Goal: Task Accomplishment & Management: Use online tool/utility

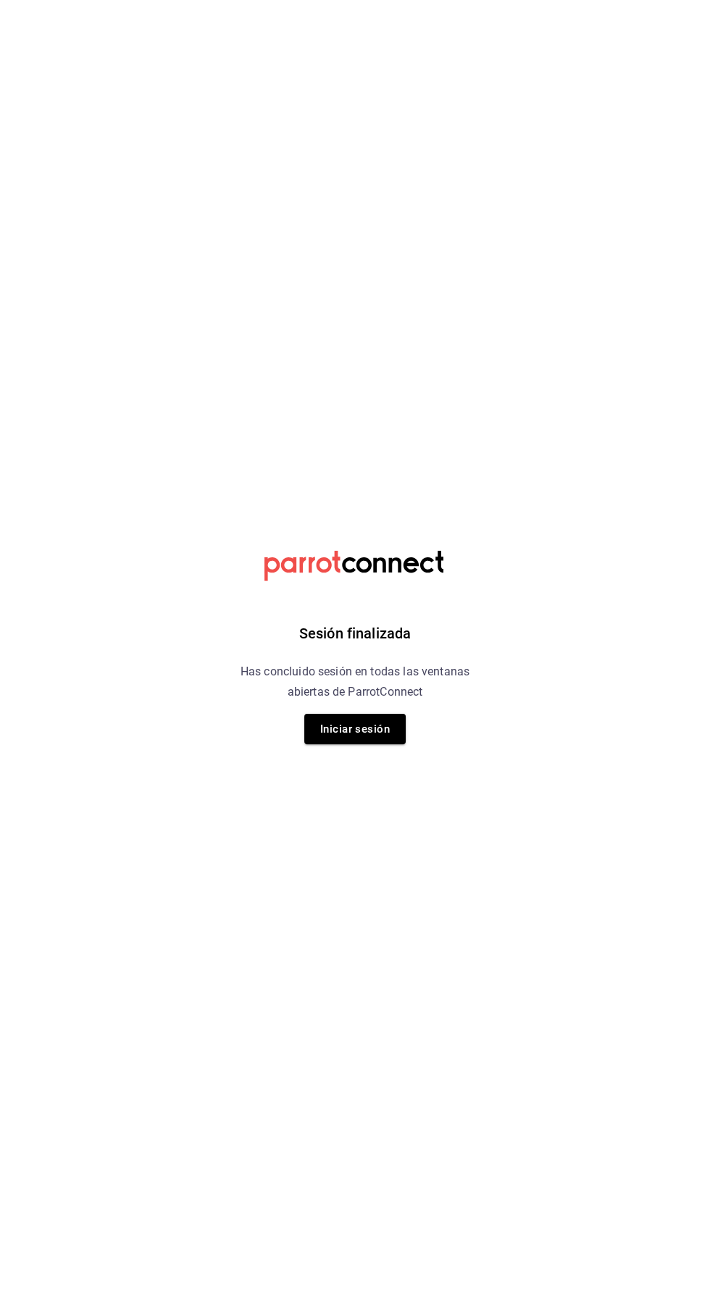
click at [590, 0] on html "Sesión finalizada Has concluido sesión en todas las ventanas abiertas de Parrot…" at bounding box center [355, 0] width 710 height 0
click at [372, 729] on button "Iniciar sesión" at bounding box center [354, 729] width 101 height 30
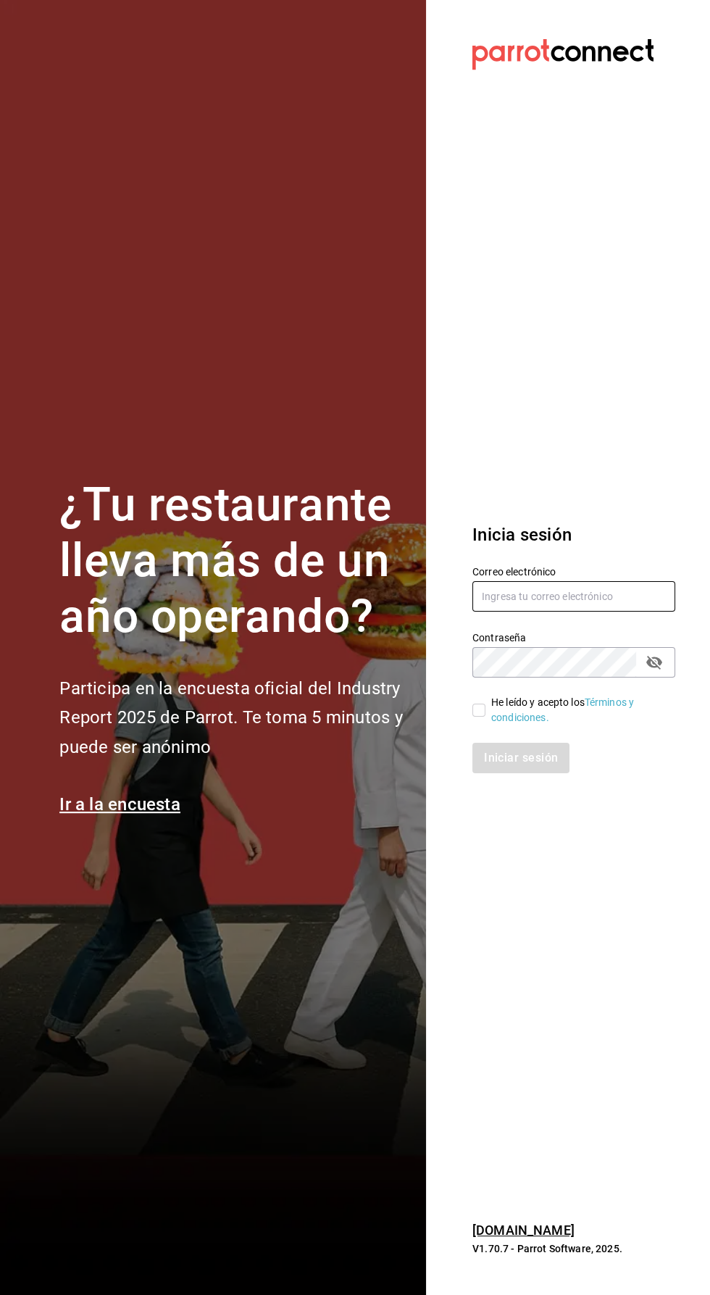
click at [593, 612] on input "text" at bounding box center [573, 596] width 203 height 30
type input "[EMAIL_ADDRESS][DOMAIN_NAME]"
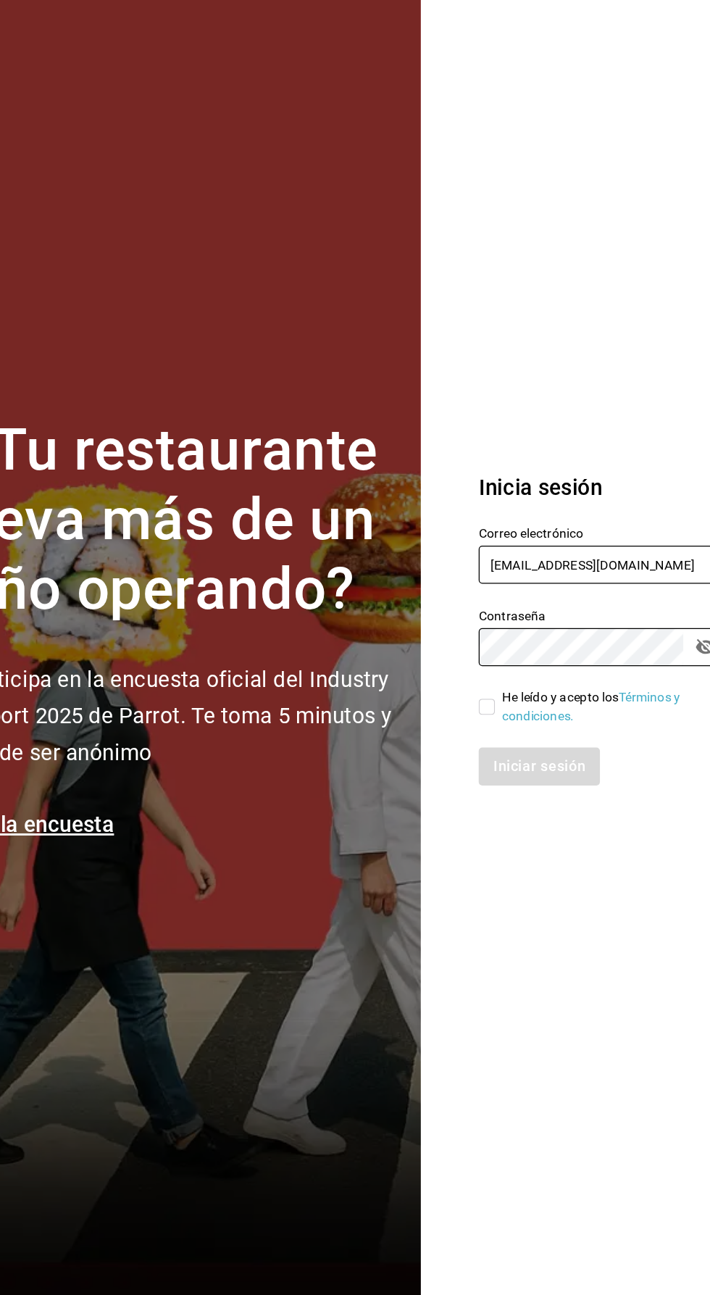
scroll to position [7, 0]
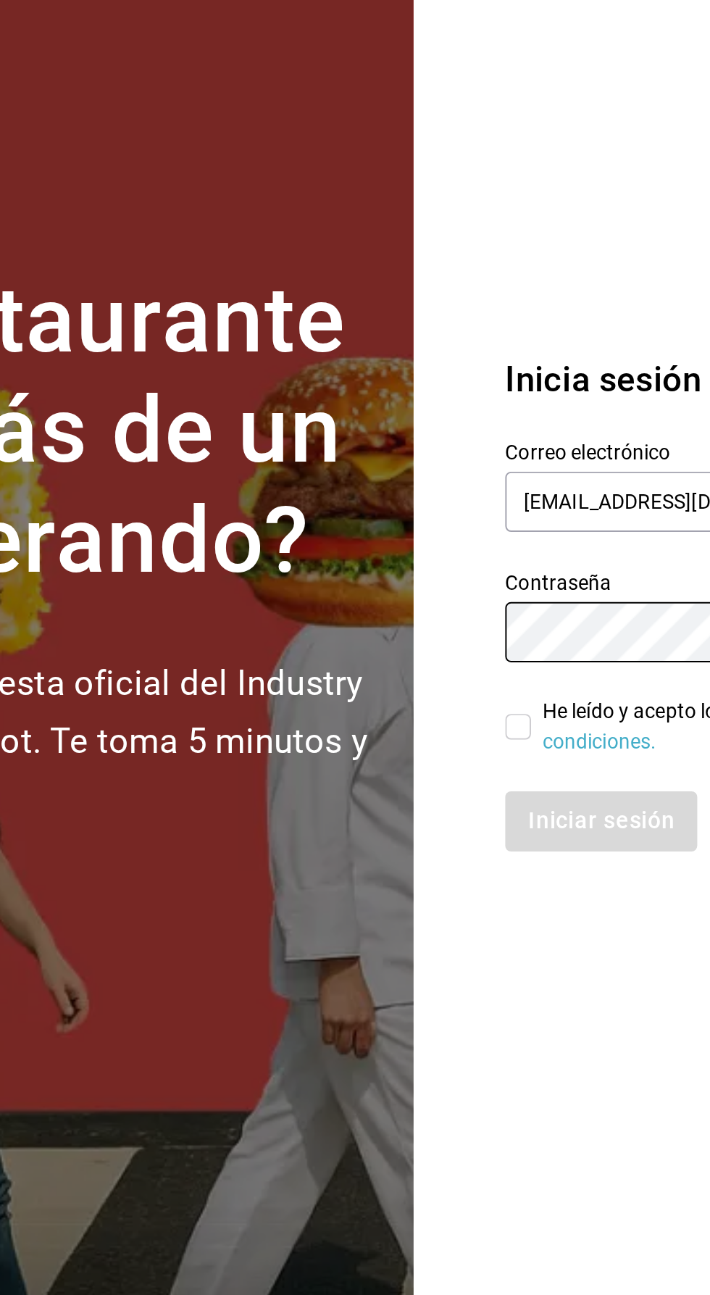
click at [475, 717] on input "He leído y acepto los Términos y condiciones." at bounding box center [478, 710] width 13 height 13
checkbox input "true"
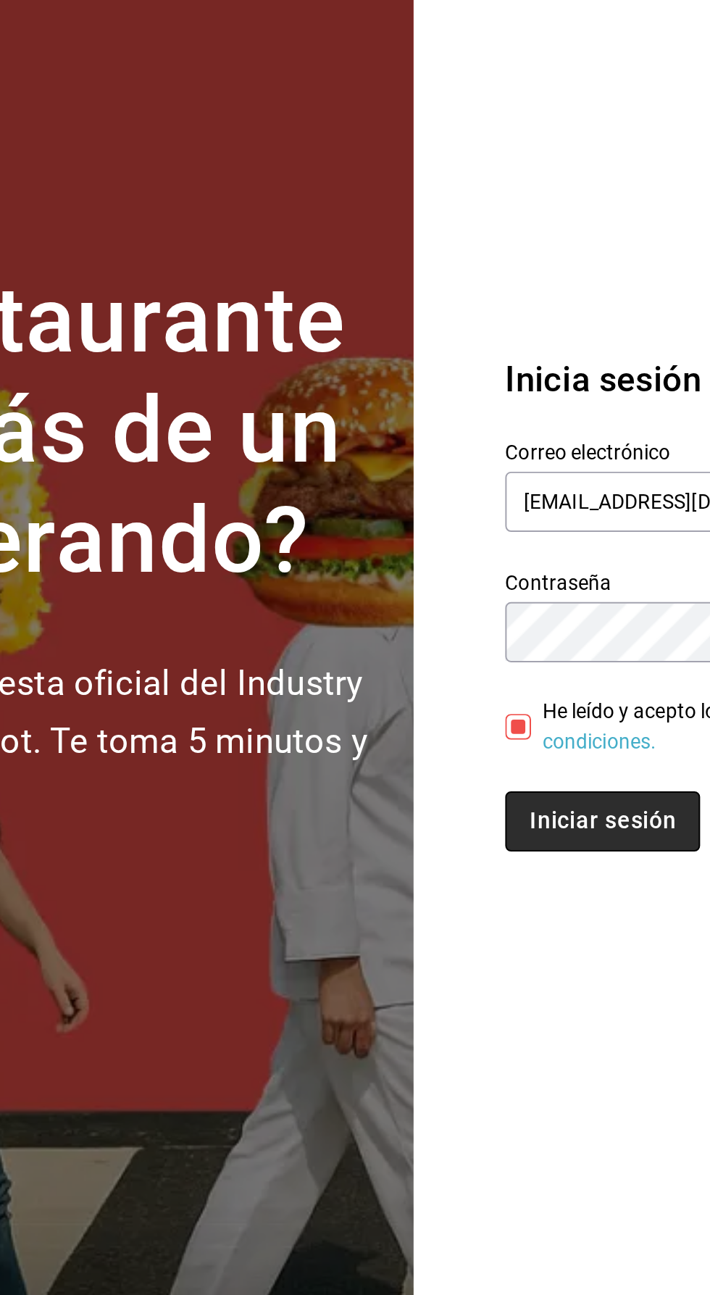
click at [520, 773] on button "Iniciar sesión" at bounding box center [521, 758] width 99 height 30
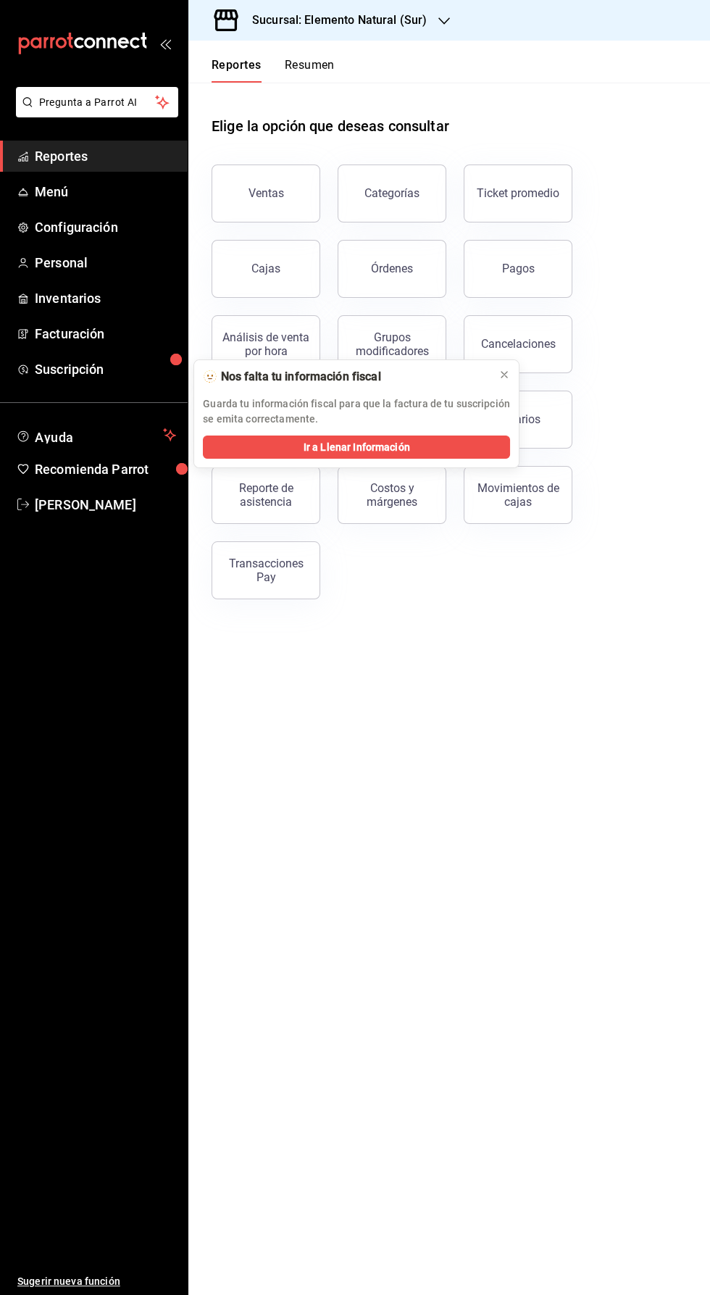
click at [331, 28] on h3 "Sucursal: Elemento Natural (Sur)" at bounding box center [334, 20] width 186 height 17
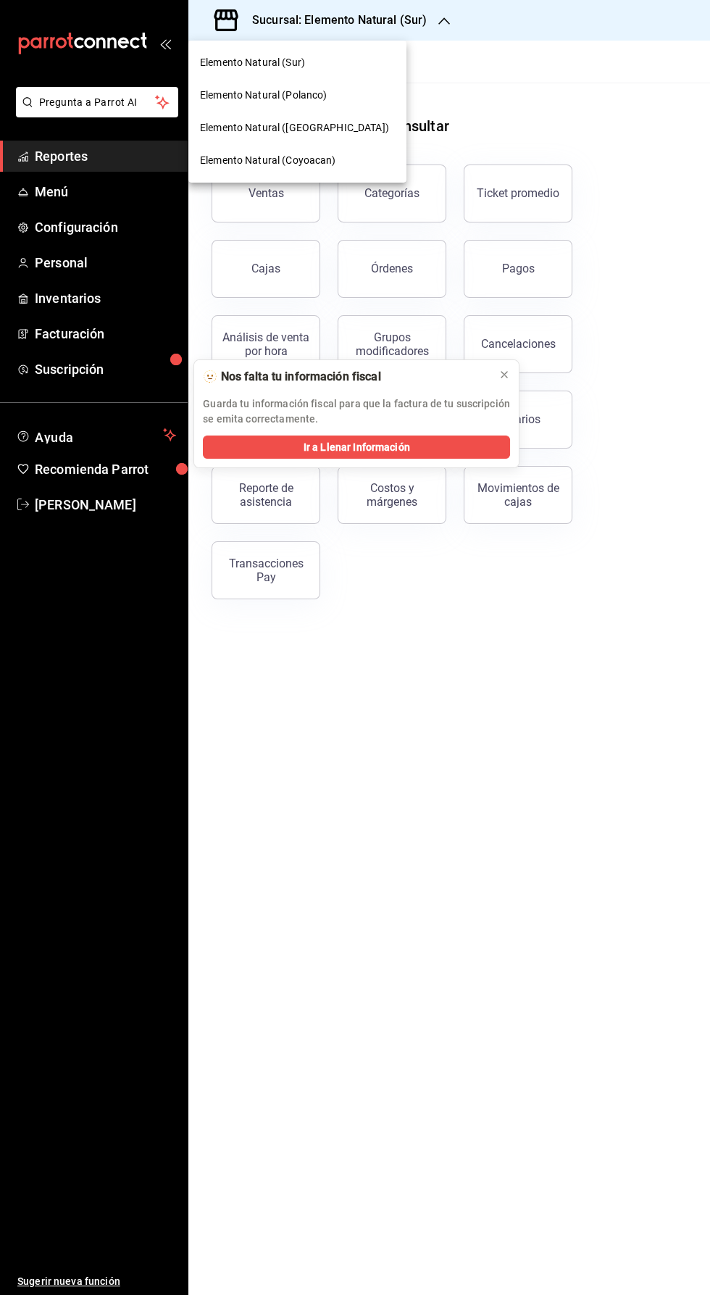
click at [239, 128] on span "Elemento Natural (Roma)" at bounding box center [294, 127] width 189 height 15
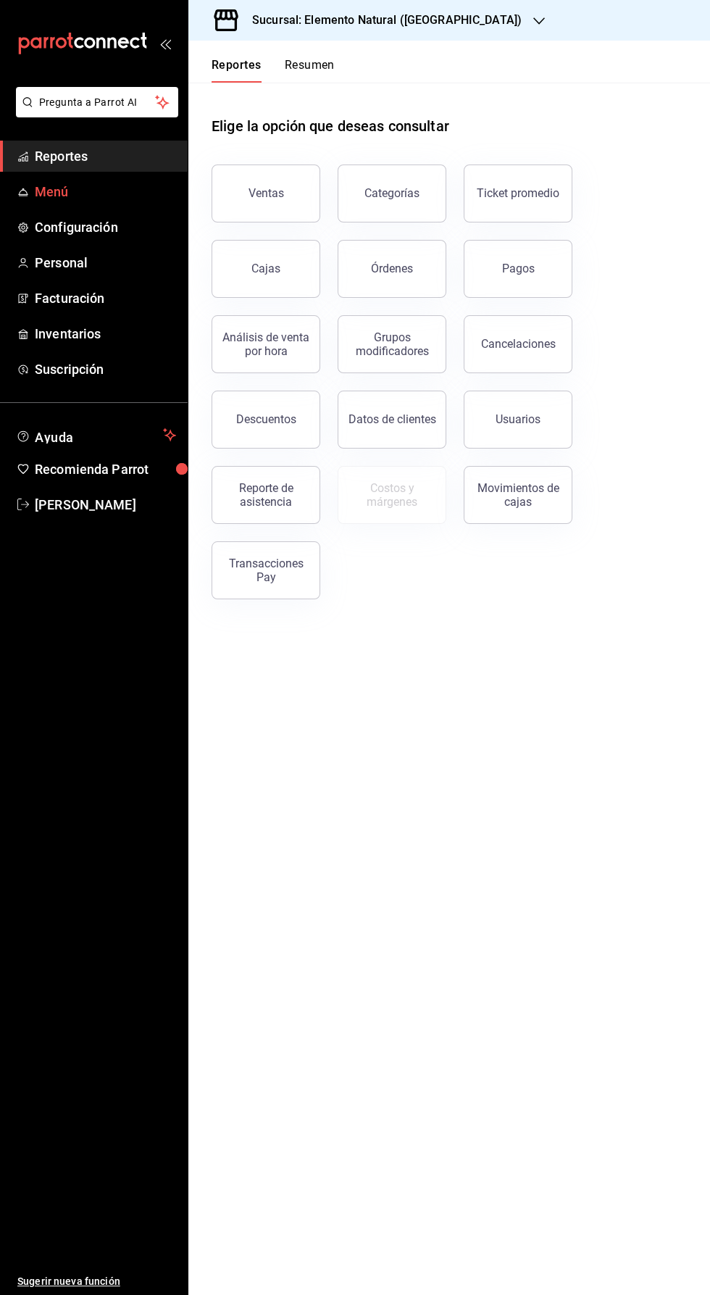
click at [50, 191] on span "Menú" at bounding box center [105, 192] width 141 height 20
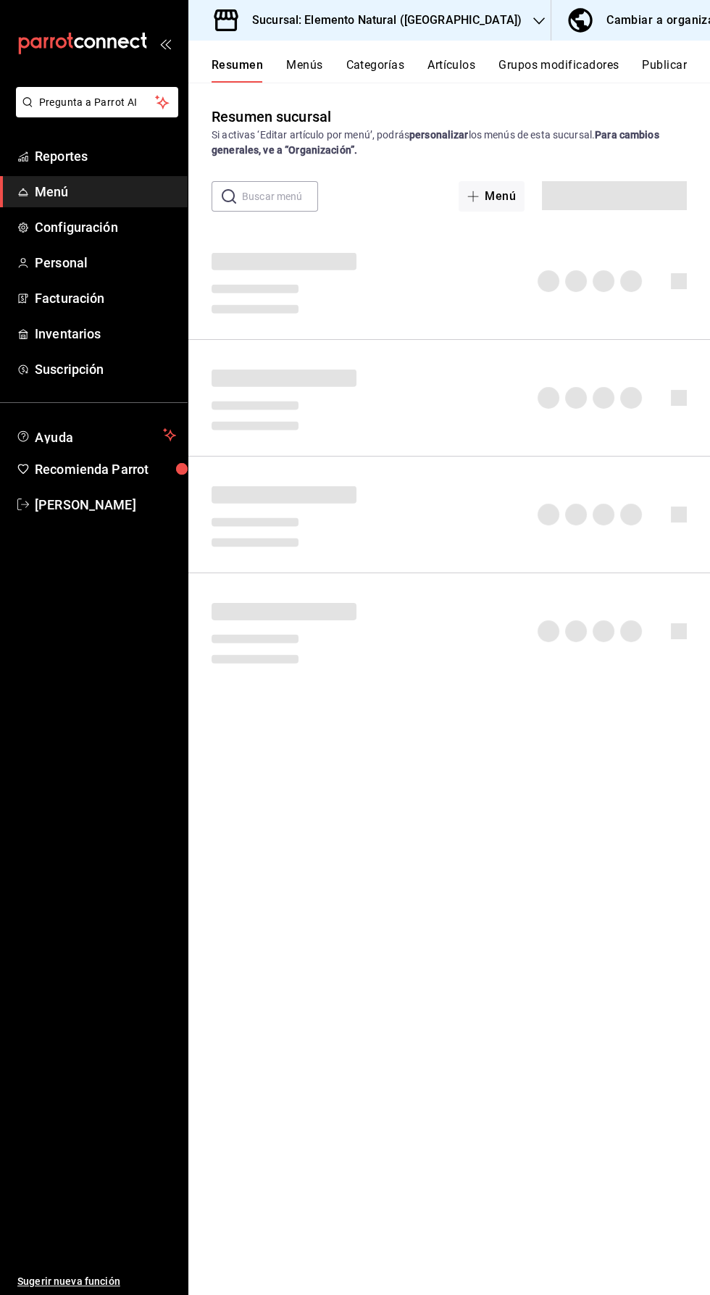
click at [447, 78] on button "Artículos" at bounding box center [451, 70] width 48 height 25
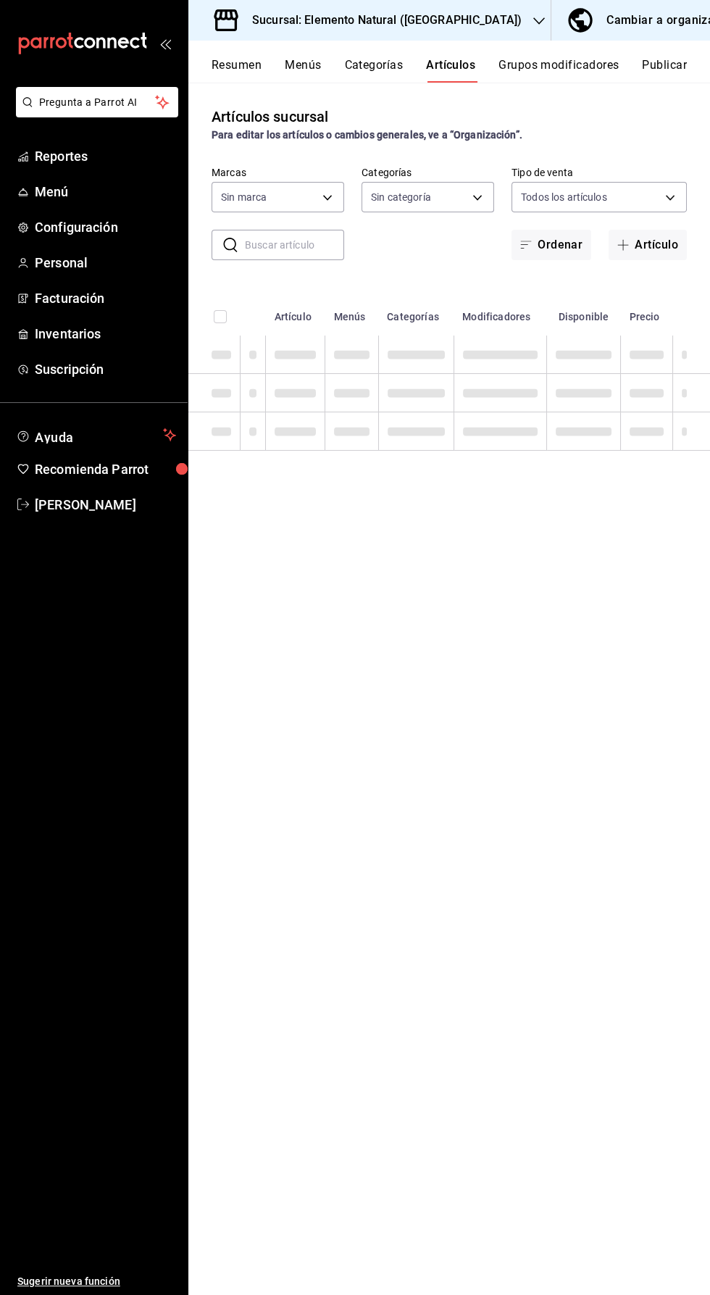
type input "bc868da2-a8c8-4cf5-b139-ad3bbab4c9ff,66457713-2532-44d6-a04e-70912c362fbe,63cf7…"
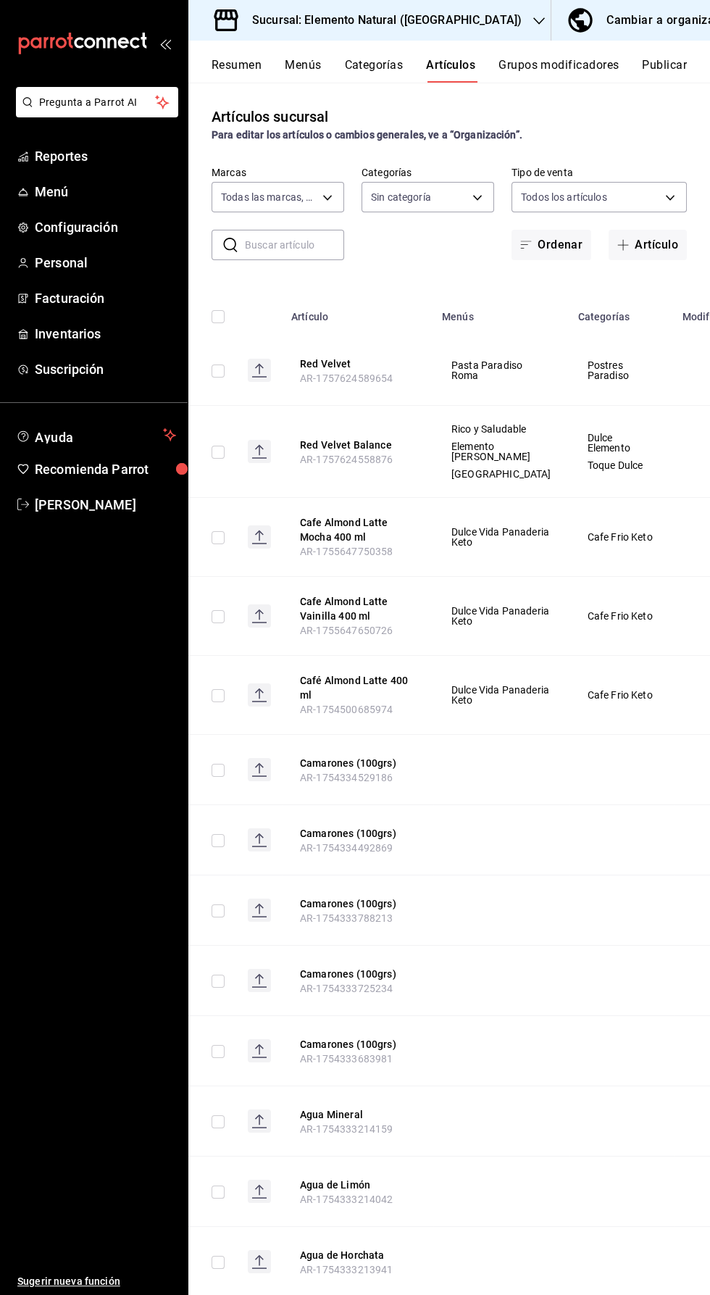
type input "59441e7f-6b29-4a3e-aed0-bddd23147f81,28a48ee5-6ad4-4a03-a2da-69d579042be1,35bb4…"
click at [264, 238] on input "text" at bounding box center [294, 244] width 99 height 29
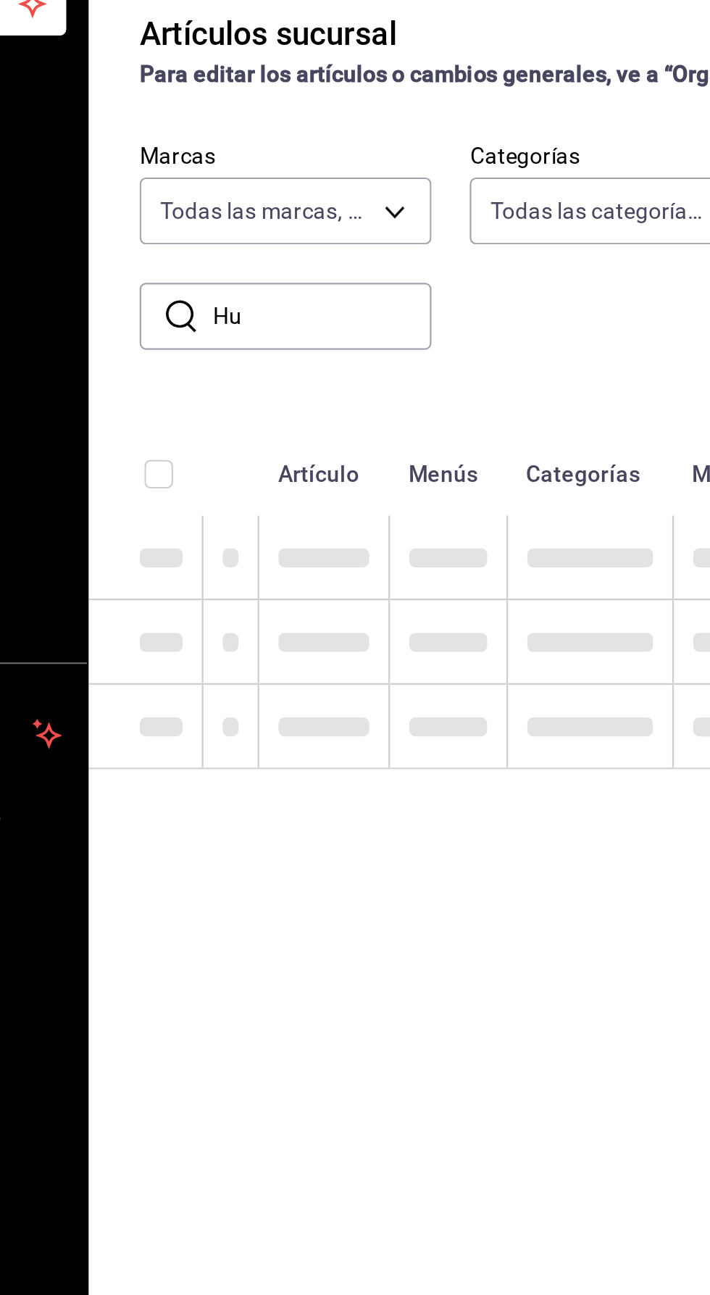
type input "H"
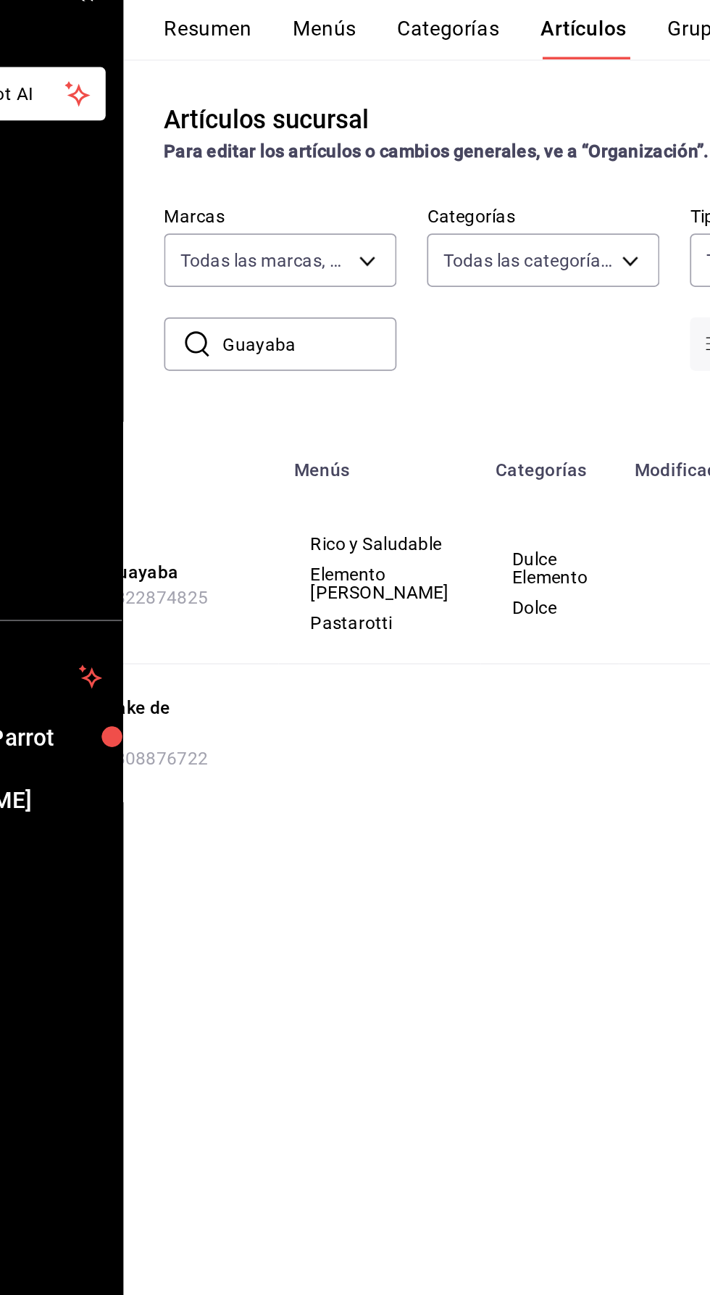
scroll to position [0, 164]
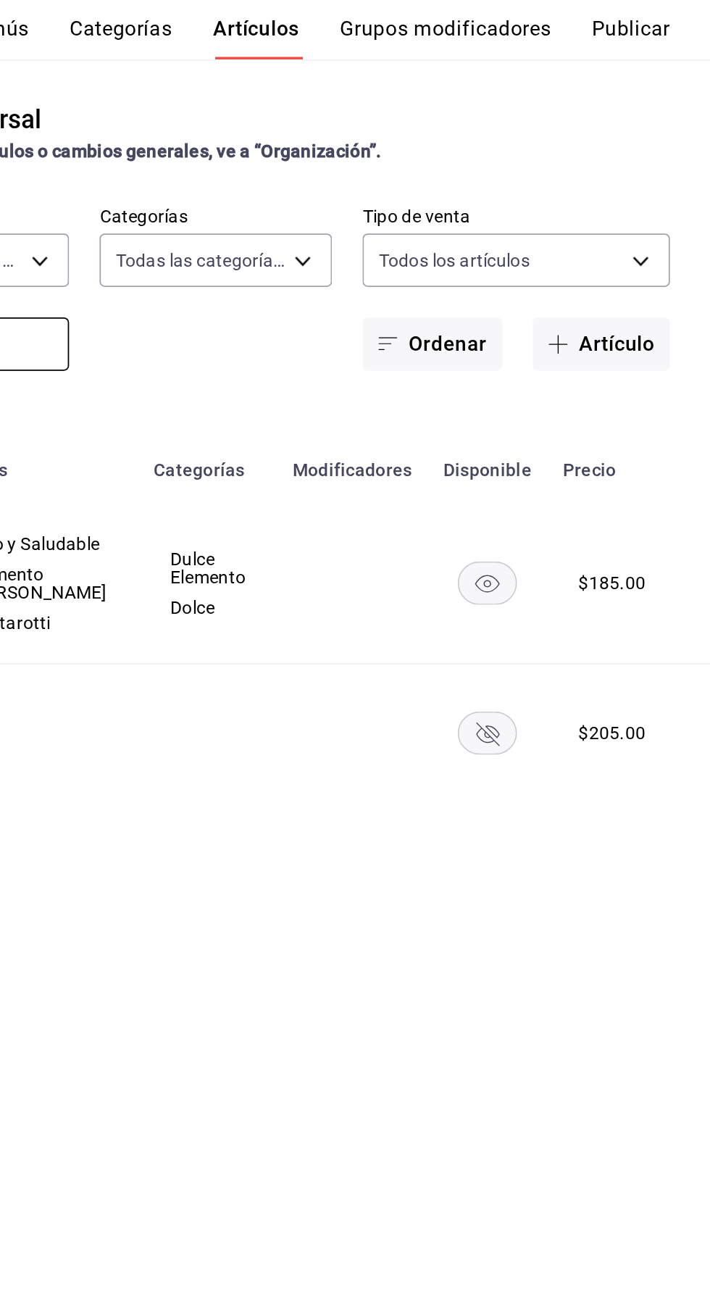
type input "Guayaba"
click at [567, 388] on rect "availability-product" at bounding box center [583, 381] width 33 height 24
click at [675, 81] on button "Publicar" at bounding box center [664, 70] width 45 height 25
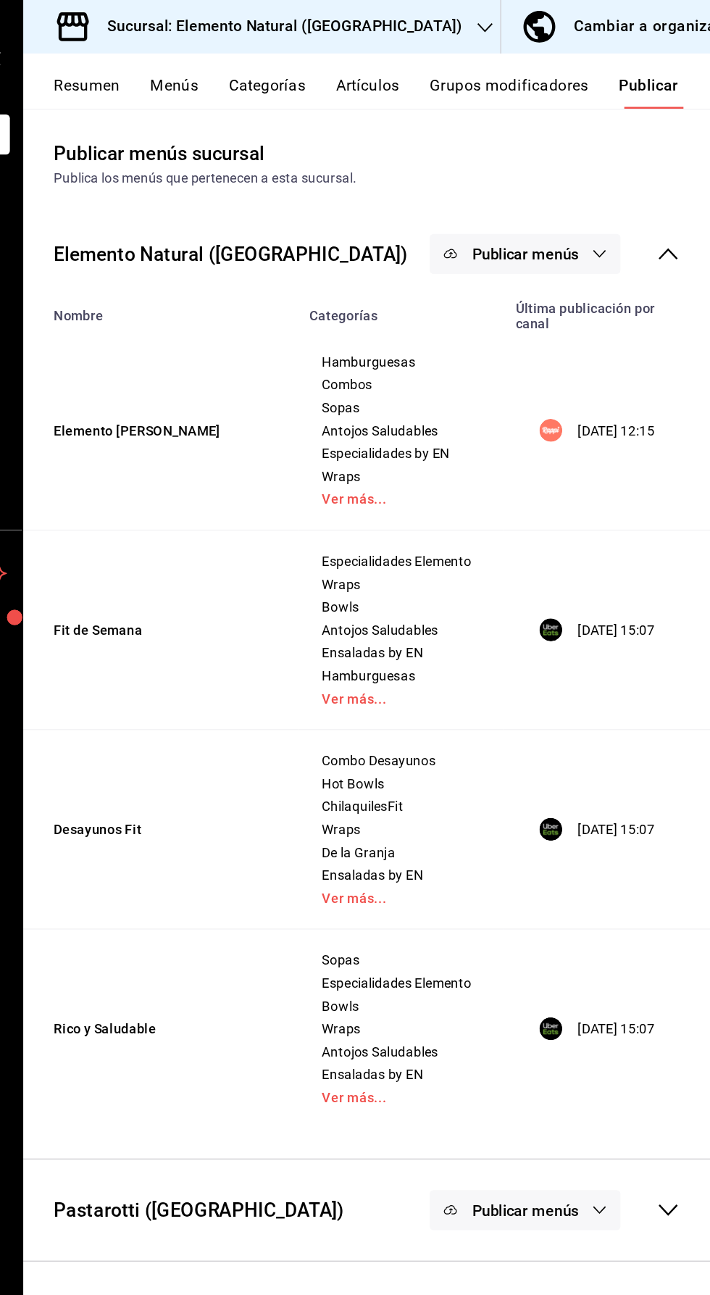
click at [629, 193] on icon "button" at bounding box center [626, 193] width 12 height 12
click at [593, 286] on span "Uber Eats" at bounding box center [590, 280] width 44 height 15
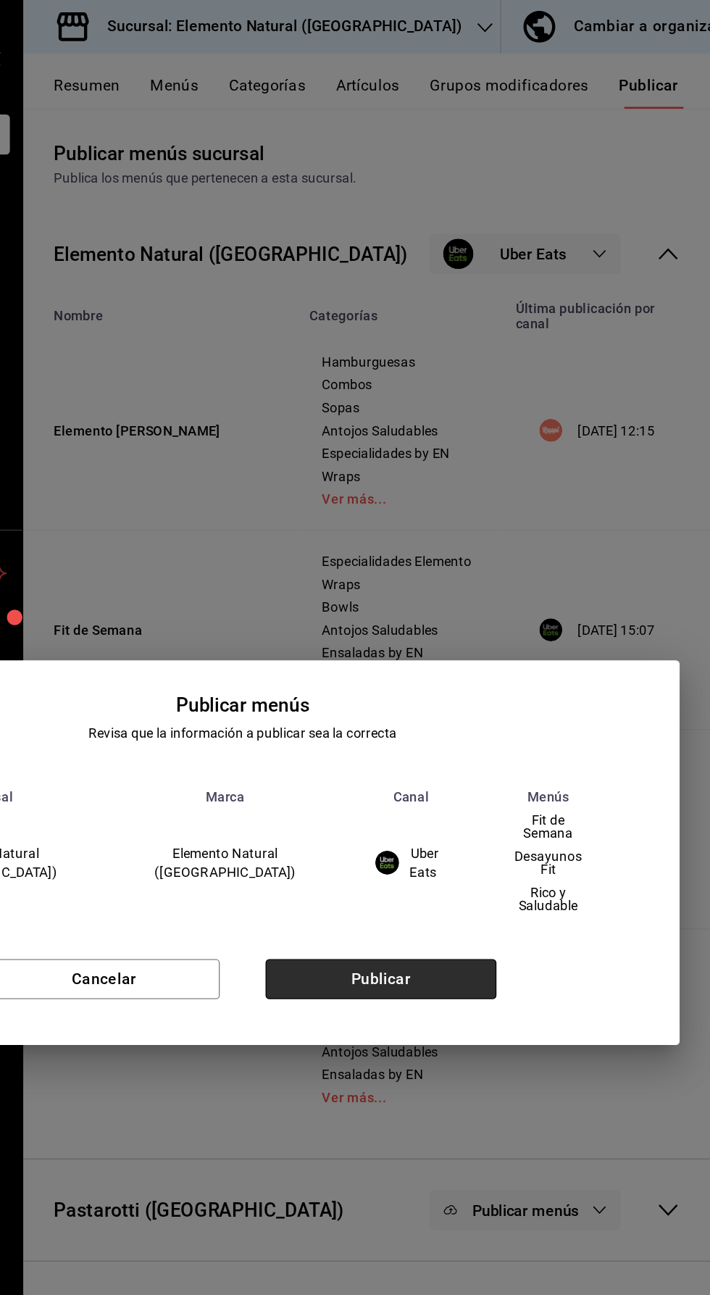
click at [512, 728] on button "Publicar" at bounding box center [459, 743] width 175 height 30
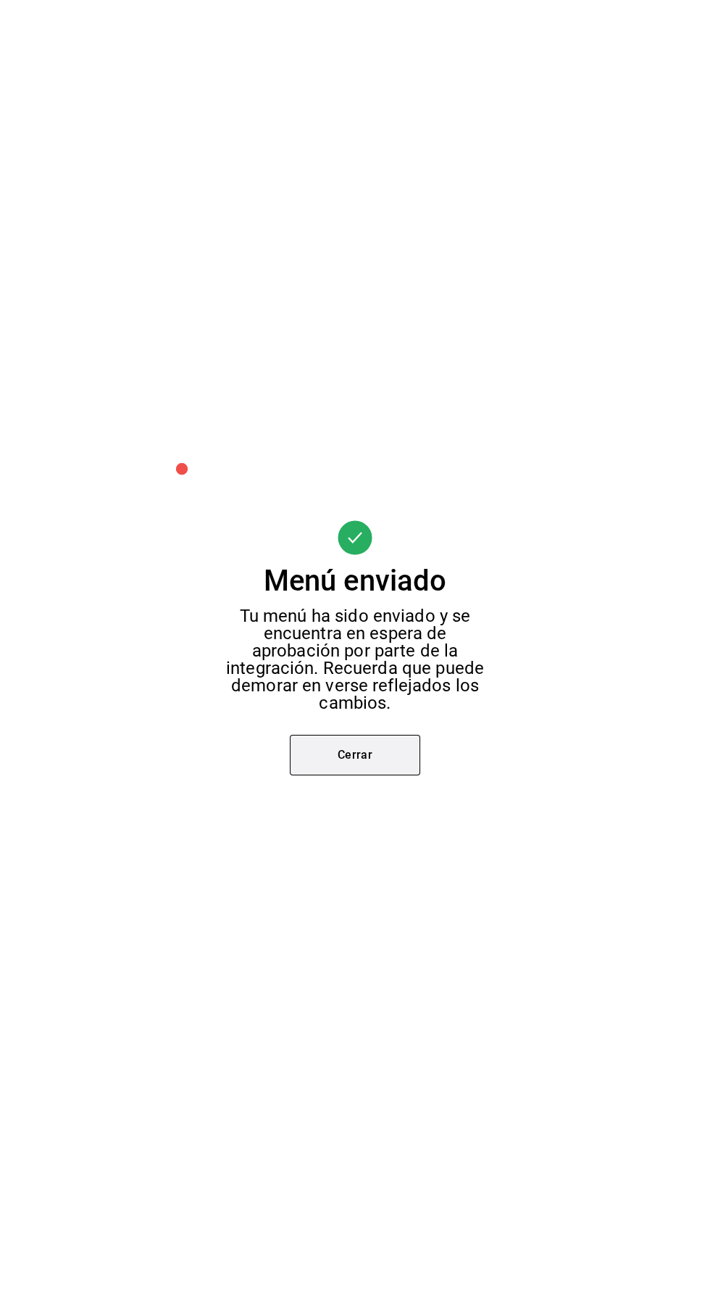
click at [357, 752] on button "Cerrar" at bounding box center [355, 755] width 130 height 41
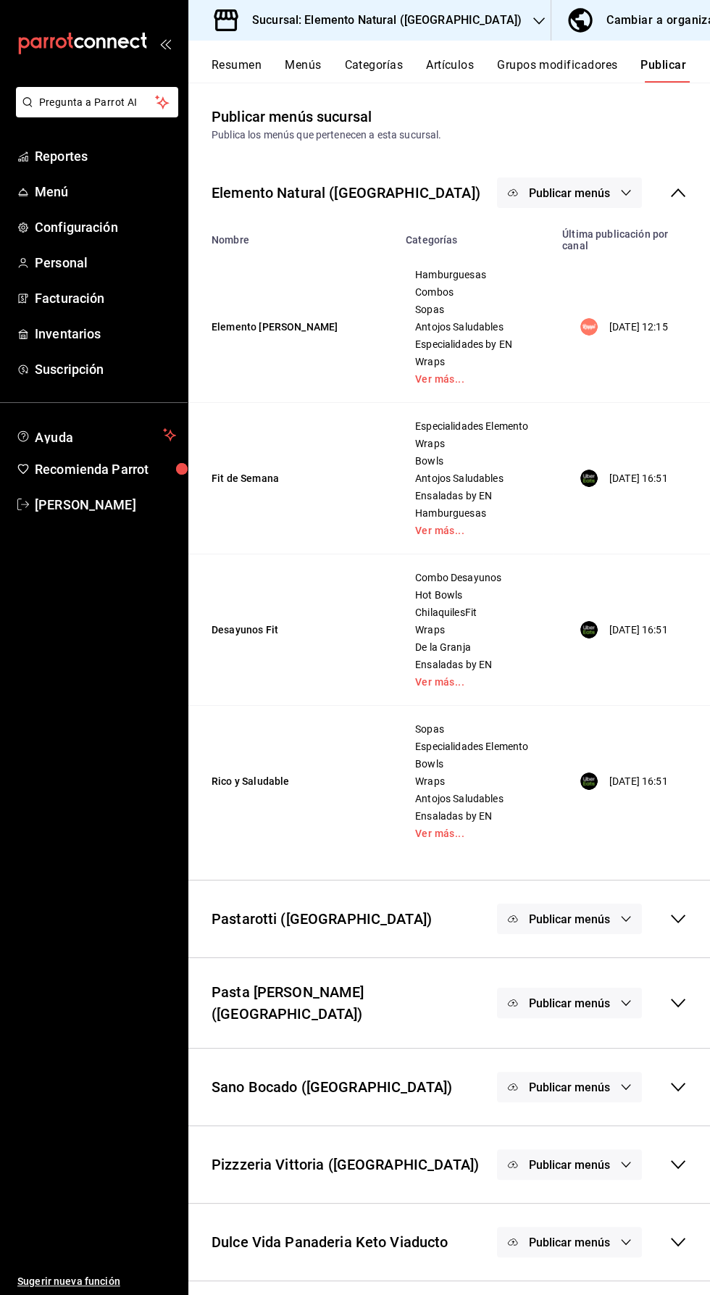
click at [575, 922] on span "Publicar menús" at bounding box center [569, 919] width 81 height 14
click at [606, 965] on span "Uber Eats" at bounding box center [591, 966] width 70 height 15
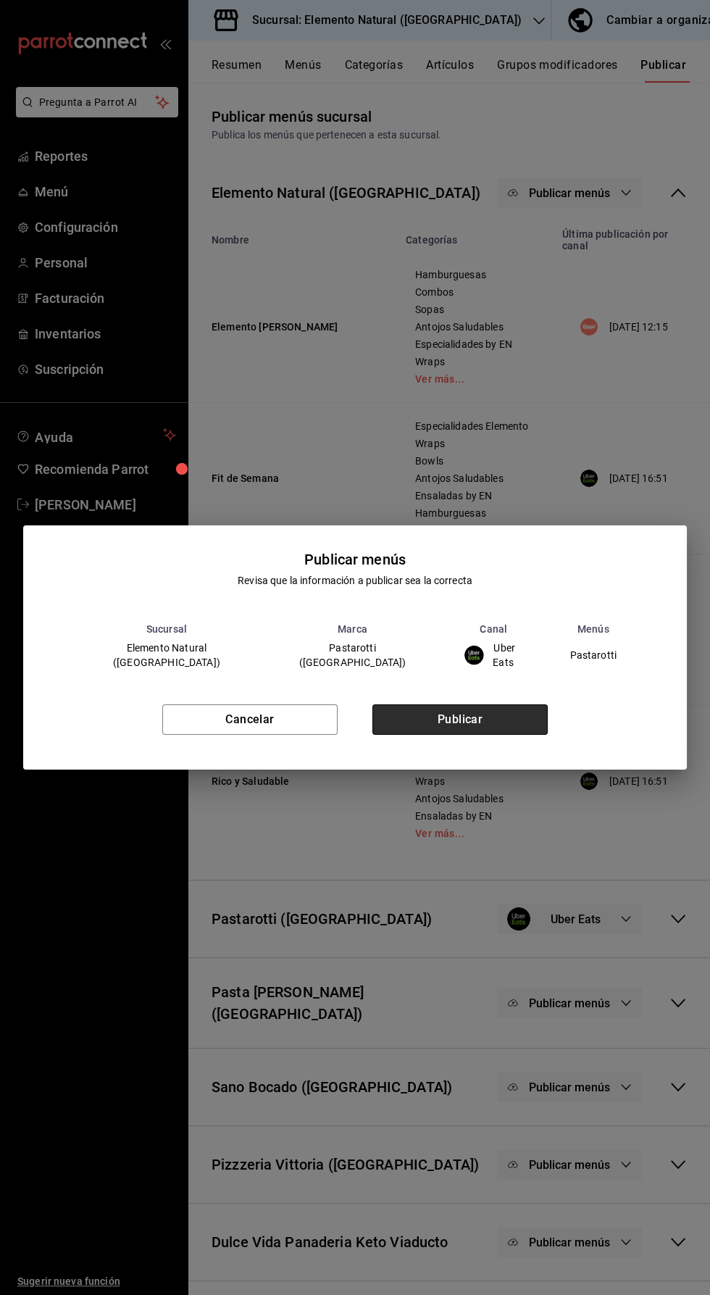
click at [497, 715] on button "Publicar" at bounding box center [459, 719] width 175 height 30
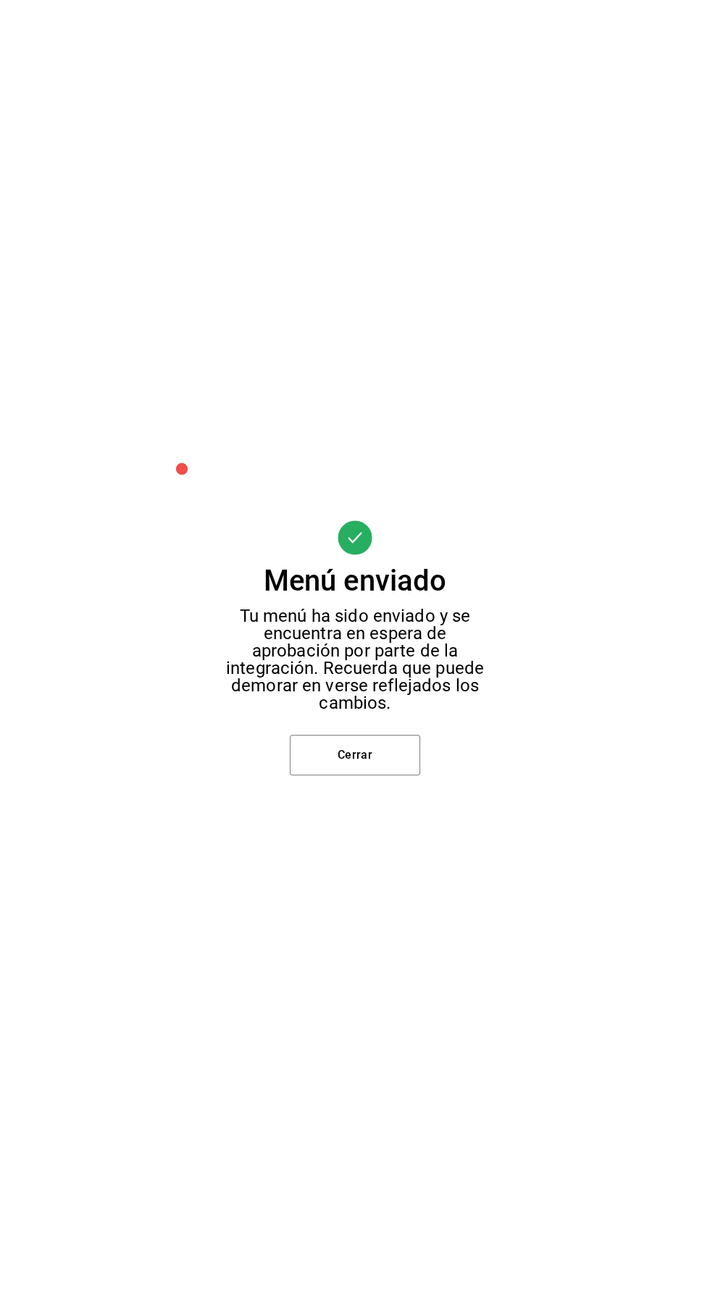
click at [380, 756] on button "Cerrar" at bounding box center [355, 755] width 130 height 41
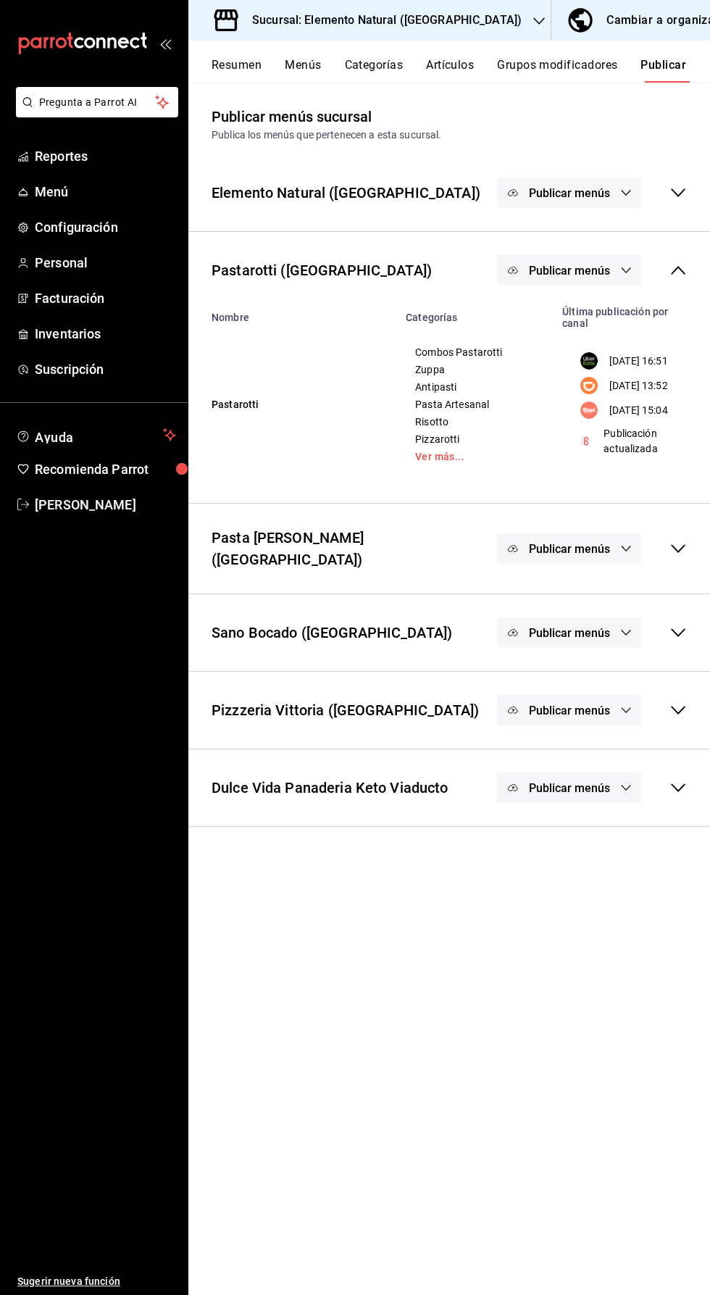
click at [591, 556] on span "Publicar menús" at bounding box center [569, 549] width 81 height 14
click at [595, 659] on span "DiDi Food" at bounding box center [590, 659] width 44 height 15
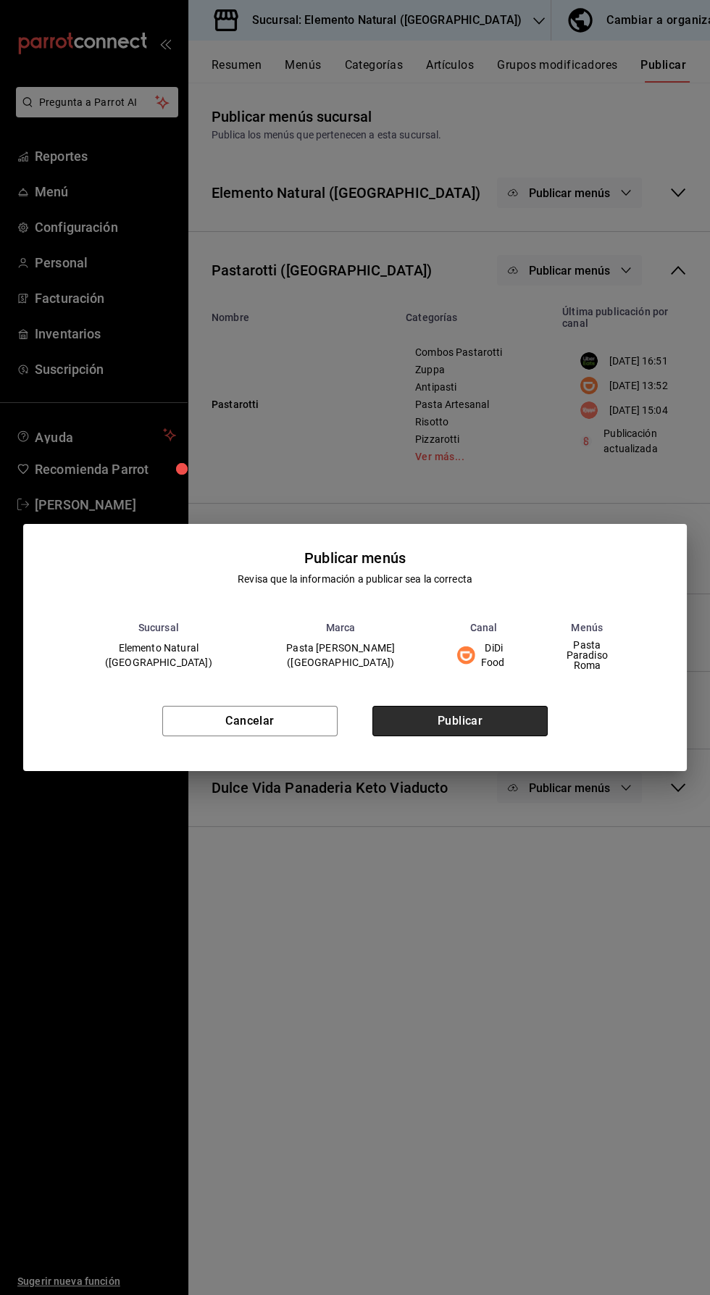
click at [497, 712] on button "Publicar" at bounding box center [459, 721] width 175 height 30
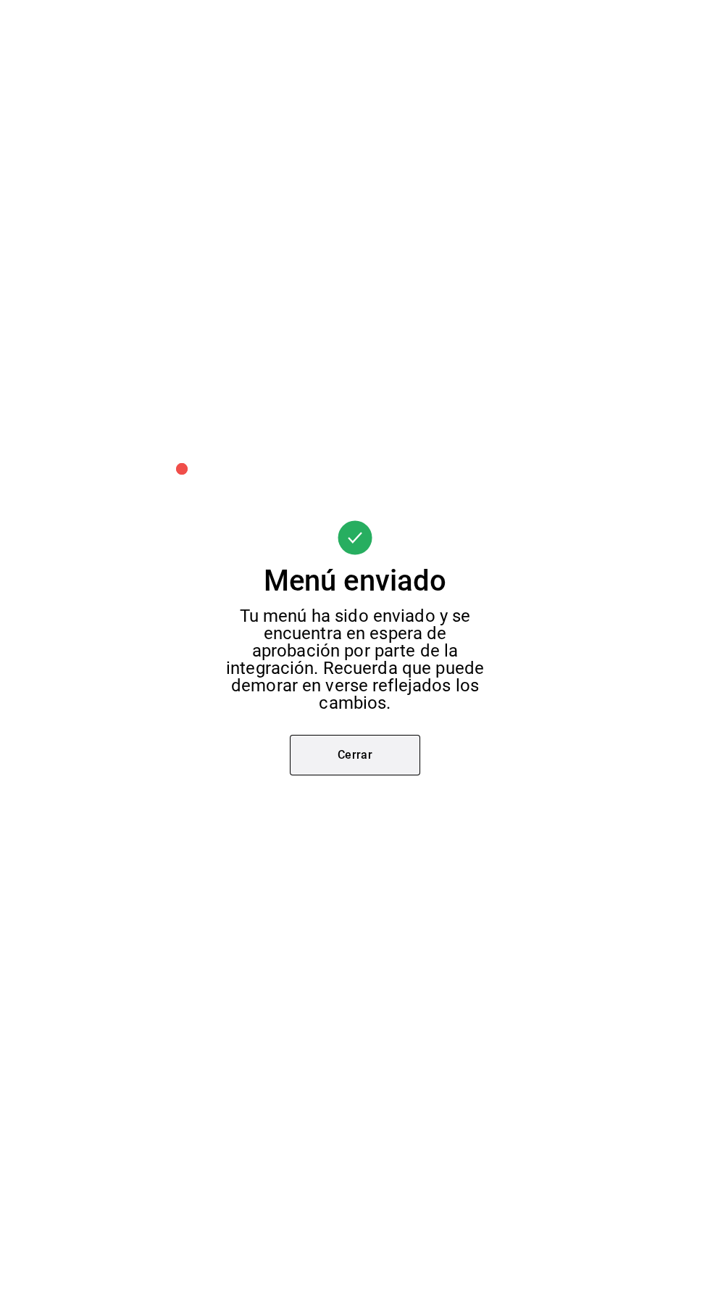
click at [392, 737] on button "Cerrar" at bounding box center [355, 755] width 130 height 41
